Goal: Check status: Check status

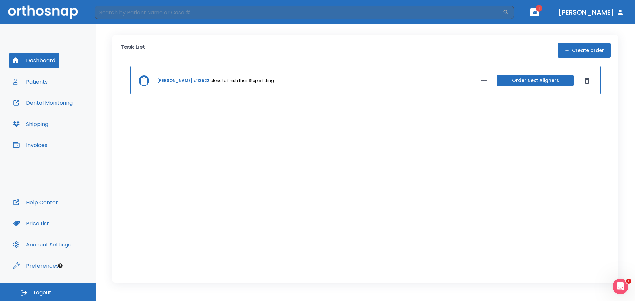
click at [43, 83] on button "Patients" at bounding box center [30, 82] width 43 height 16
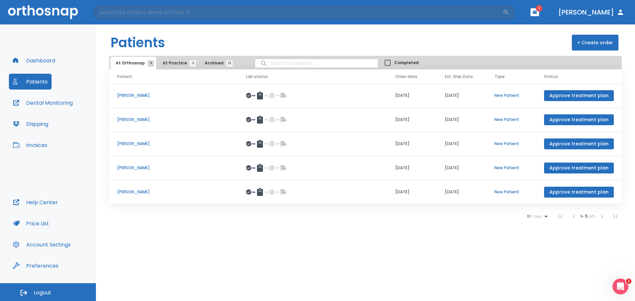
click at [166, 61] on span "At Practice 2" at bounding box center [178, 63] width 30 height 6
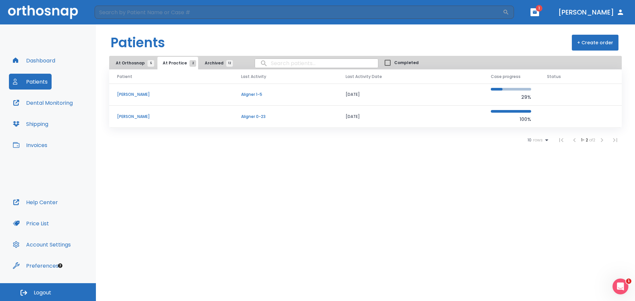
click at [126, 114] on p "[PERSON_NAME]" at bounding box center [171, 117] width 108 height 6
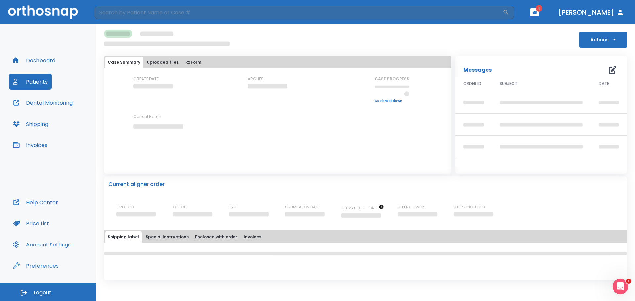
click at [166, 62] on button "Uploaded files" at bounding box center [162, 62] width 37 height 11
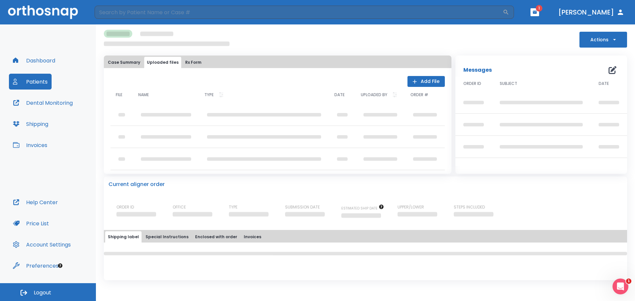
click at [196, 64] on button "Rx Form" at bounding box center [193, 62] width 21 height 11
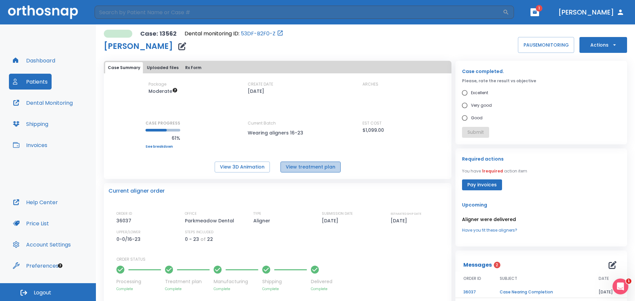
click at [315, 169] on button "View treatment plan" at bounding box center [310, 167] width 60 height 11
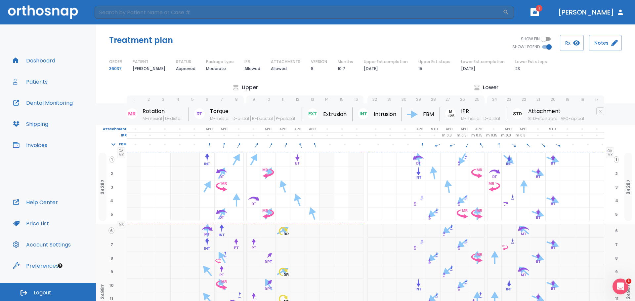
click at [64, 107] on button "Dental Monitoring" at bounding box center [43, 103] width 68 height 16
click at [66, 99] on button "Dental Monitoring" at bounding box center [43, 103] width 68 height 16
click at [144, 43] on h5 "Treatment plan" at bounding box center [141, 40] width 64 height 11
click at [54, 57] on button "Dashboard" at bounding box center [34, 61] width 50 height 16
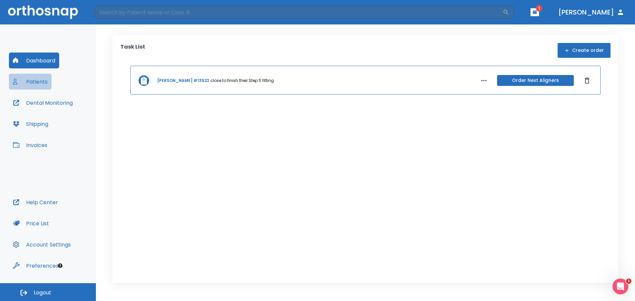
click at [50, 82] on button "Patients" at bounding box center [30, 82] width 43 height 16
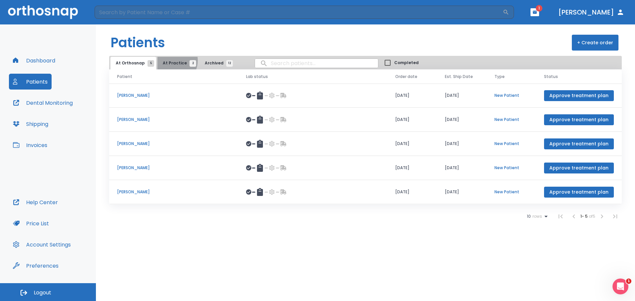
click at [170, 61] on span "At Practice 2" at bounding box center [178, 63] width 30 height 6
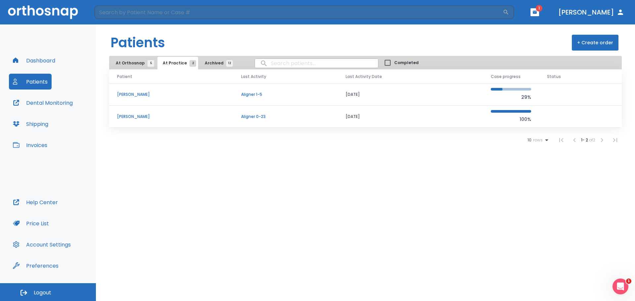
click at [128, 114] on p "[PERSON_NAME]" at bounding box center [171, 117] width 108 height 6
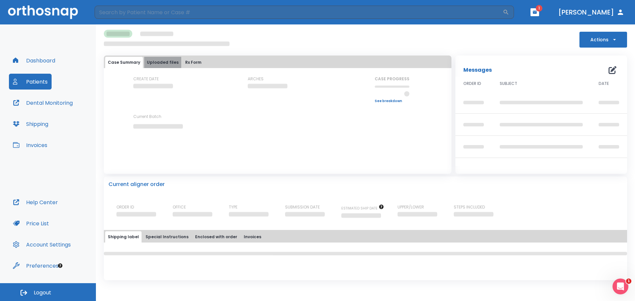
click at [168, 64] on button "Uploaded files" at bounding box center [162, 62] width 37 height 11
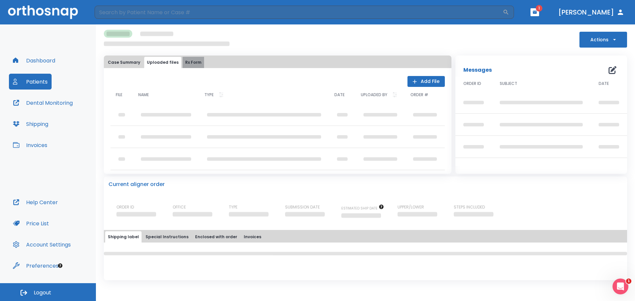
click at [189, 61] on button "Rx Form" at bounding box center [193, 62] width 21 height 11
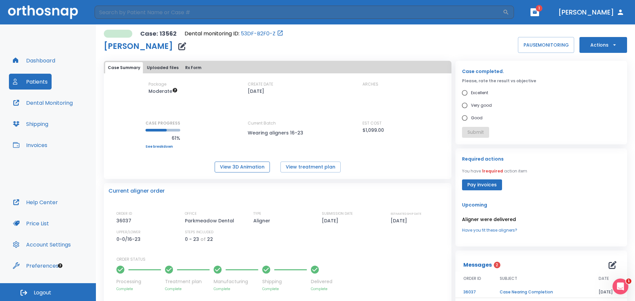
click at [243, 163] on button "View 3D Animation" at bounding box center [242, 167] width 55 height 11
